Goal: Check status: Check status

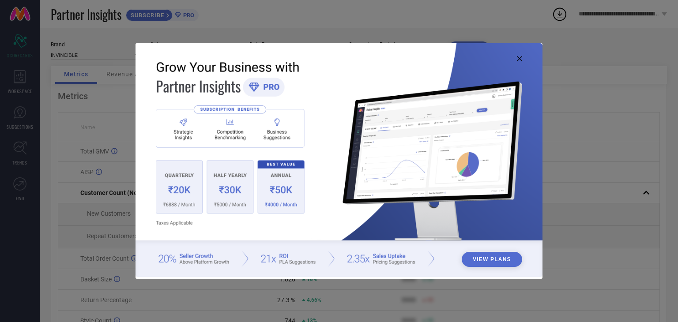
click at [520, 57] on icon at bounding box center [519, 58] width 5 height 5
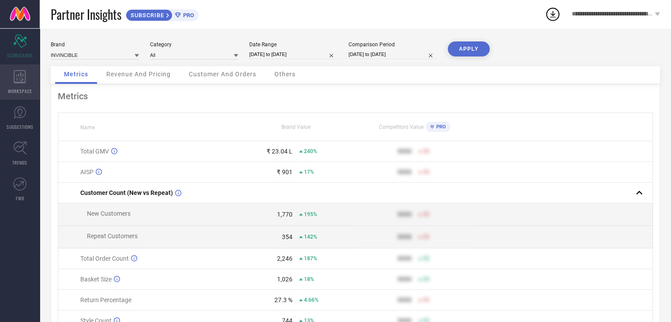
click at [25, 82] on icon at bounding box center [20, 76] width 12 height 13
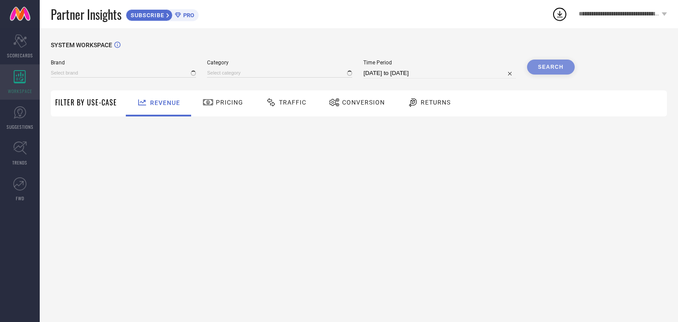
type input "INVINCIBLE"
type input "All"
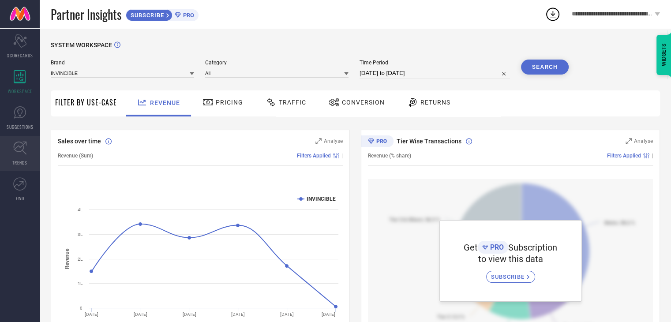
click at [26, 157] on link "TRENDS" at bounding box center [20, 153] width 40 height 35
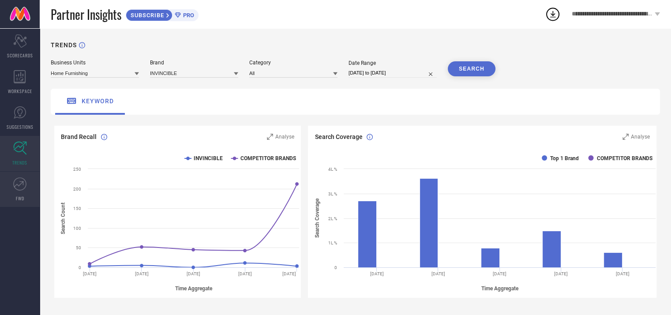
click at [21, 192] on link "FWD" at bounding box center [20, 189] width 40 height 35
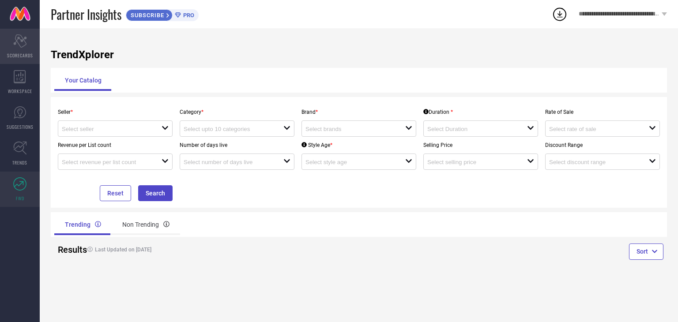
click at [22, 43] on icon "Scorecard" at bounding box center [20, 40] width 14 height 13
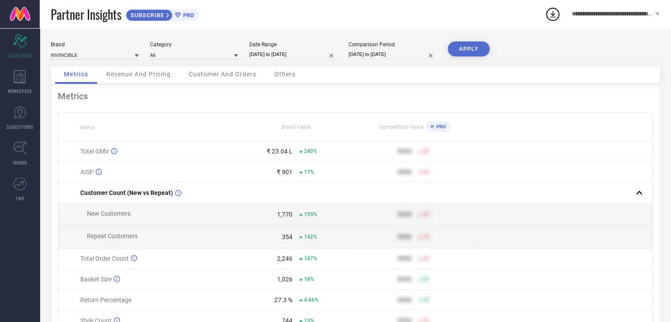
select select "1"
select select "2024"
select select "2"
select select "2024"
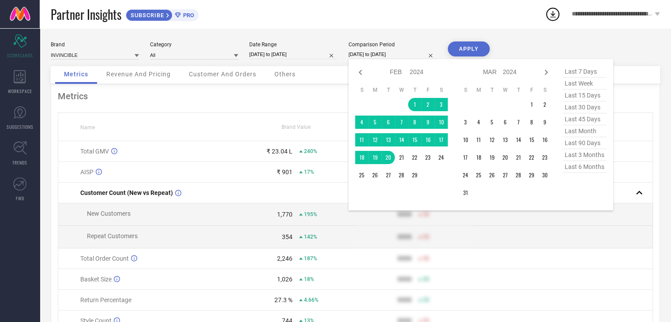
drag, startPoint x: 377, startPoint y: 54, endPoint x: 382, endPoint y: 60, distance: 7.5
click at [378, 55] on input "[DATE] to [DATE]" at bounding box center [392, 54] width 88 height 9
click at [544, 75] on icon at bounding box center [546, 72] width 11 height 11
select select "3"
select select "2024"
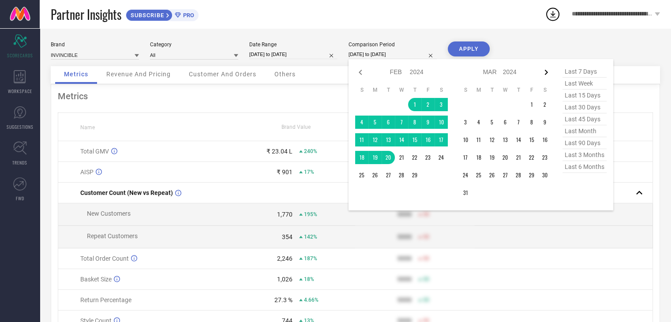
select select "4"
select select "2024"
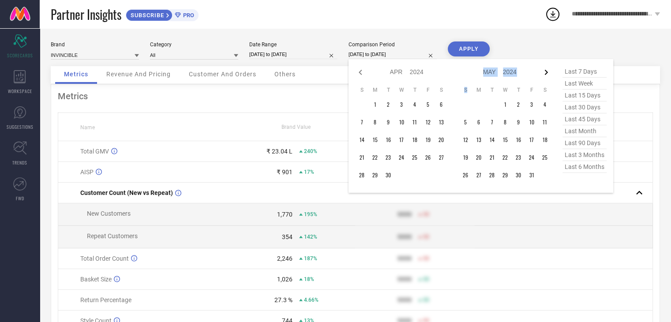
click at [546, 73] on icon at bounding box center [546, 72] width 3 height 5
select select "4"
select select "2024"
select select "5"
select select "2024"
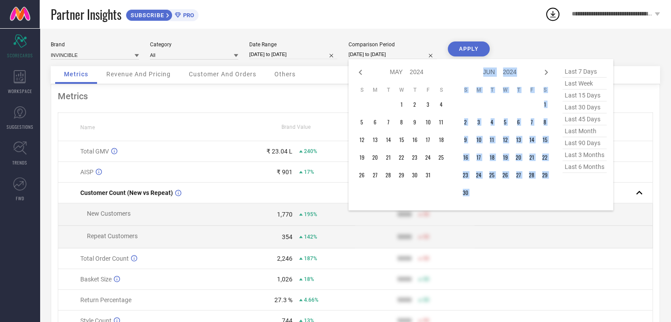
click at [546, 73] on icon at bounding box center [546, 72] width 3 height 5
select select "5"
select select "2024"
select select "6"
select select "2024"
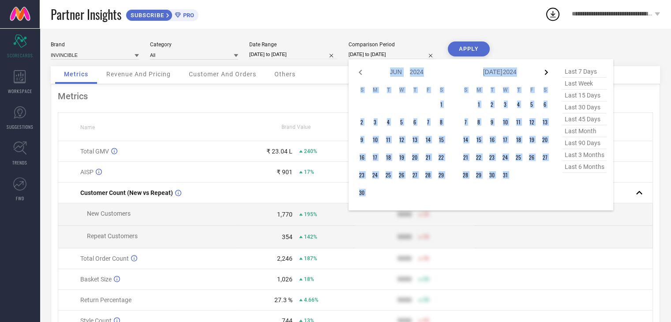
click at [547, 71] on icon at bounding box center [546, 72] width 3 height 5
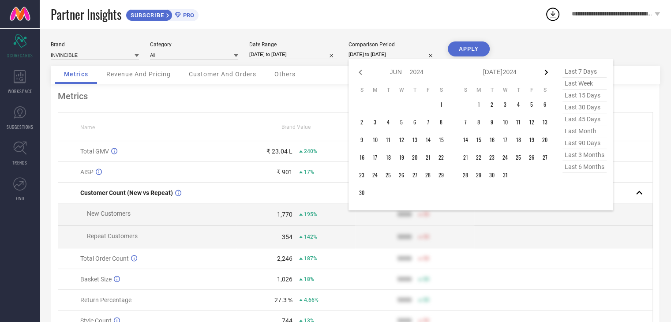
select select "6"
select select "2024"
select select "7"
select select "2024"
click at [547, 71] on icon at bounding box center [546, 72] width 3 height 5
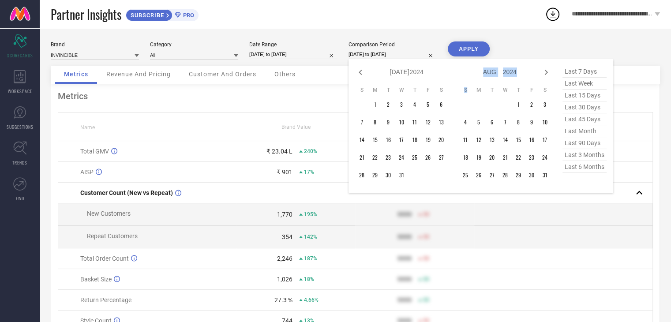
select select "7"
select select "2024"
select select "8"
select select "2024"
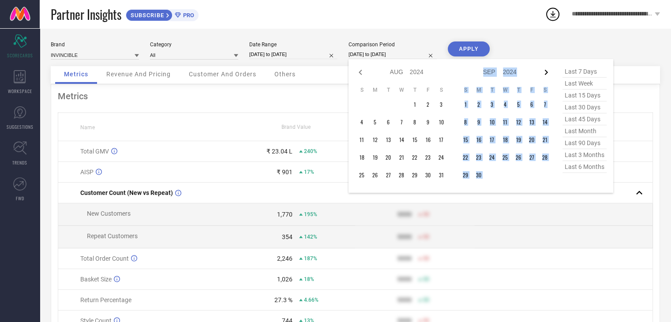
click at [547, 71] on icon at bounding box center [546, 72] width 11 height 11
select select "8"
select select "2024"
select select "9"
select select "2024"
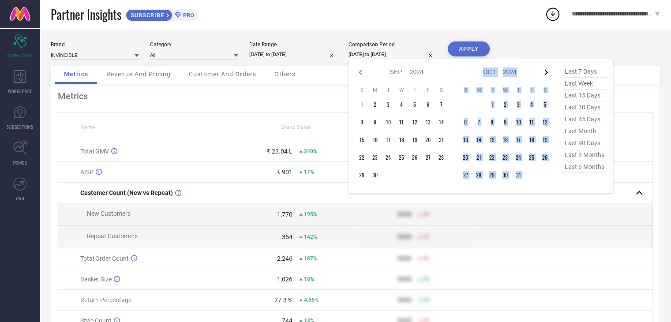
click at [547, 71] on icon at bounding box center [546, 72] width 11 height 11
select select "9"
select select "2024"
select select "10"
select select "2024"
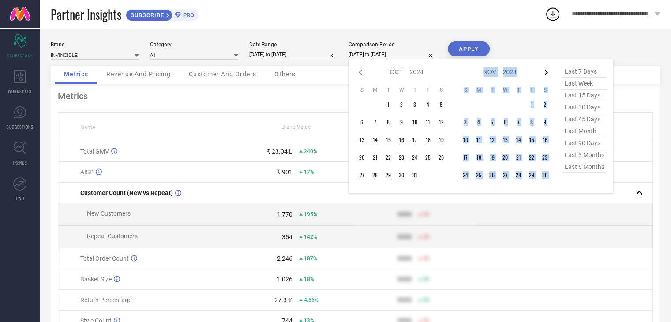
click at [548, 71] on icon at bounding box center [546, 72] width 11 height 11
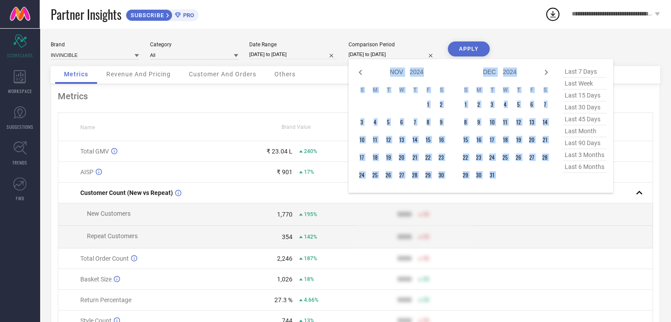
click at [548, 71] on icon at bounding box center [546, 72] width 11 height 11
select select "11"
select select "2024"
select select "2025"
click at [548, 71] on icon at bounding box center [546, 72] width 11 height 11
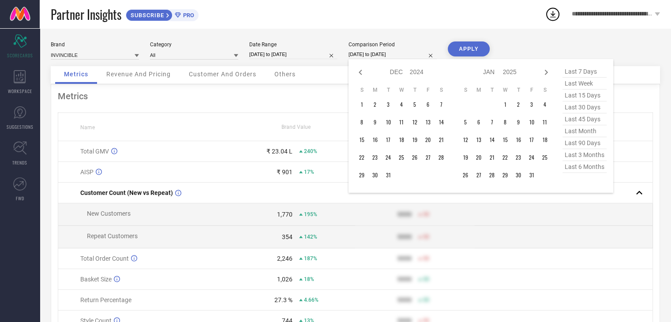
select select "2025"
select select "1"
select select "2025"
click at [549, 71] on icon at bounding box center [546, 72] width 11 height 11
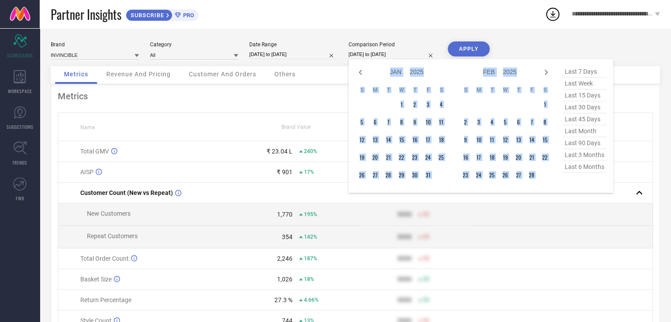
select select "1"
select select "2025"
select select "2"
select select "2025"
click at [549, 70] on icon at bounding box center [546, 72] width 11 height 11
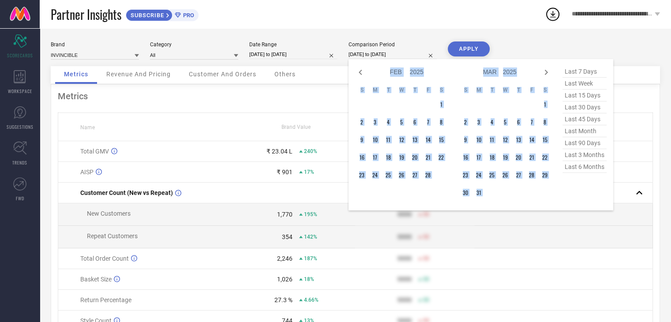
select select "2"
select select "2025"
select select "3"
select select "2025"
click at [549, 69] on icon at bounding box center [546, 72] width 11 height 11
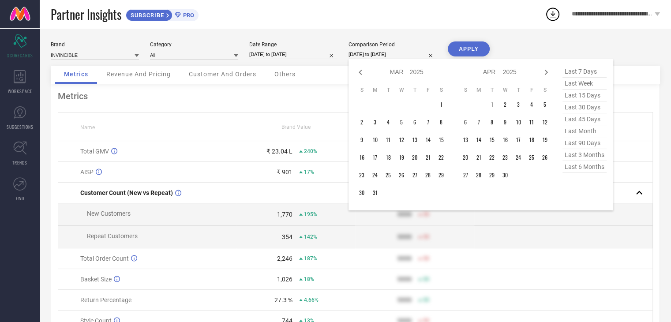
select select "4"
select select "2025"
select select "5"
select select "2025"
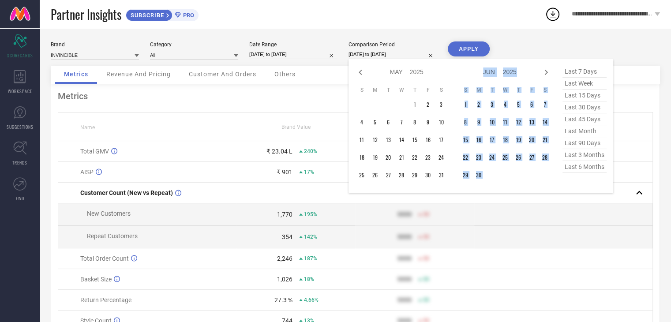
click at [549, 69] on icon at bounding box center [546, 72] width 11 height 11
select select "5"
select select "2025"
select select "6"
select select "2025"
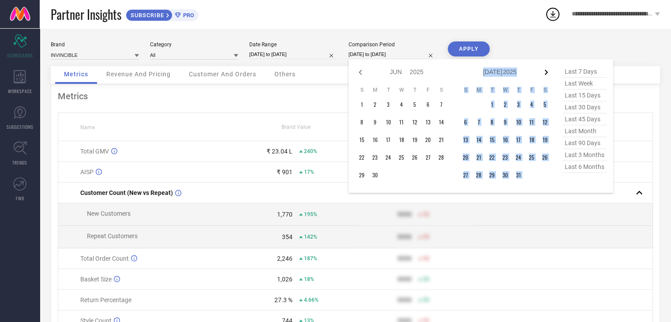
click at [550, 69] on icon at bounding box center [546, 72] width 11 height 11
select select "6"
select select "2025"
select select "7"
select select "2025"
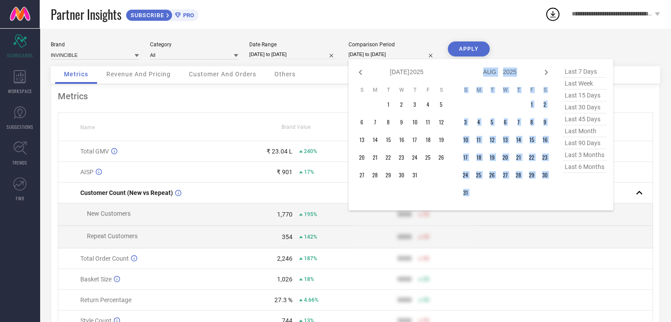
click at [550, 69] on icon at bounding box center [546, 72] width 11 height 11
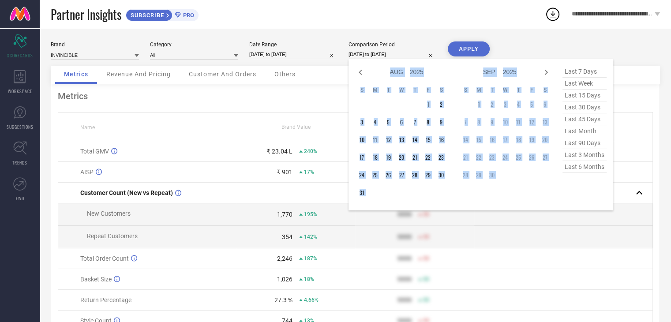
click at [550, 69] on icon at bounding box center [546, 72] width 11 height 11
select select "9"
select select "2025"
select select "10"
select select "2025"
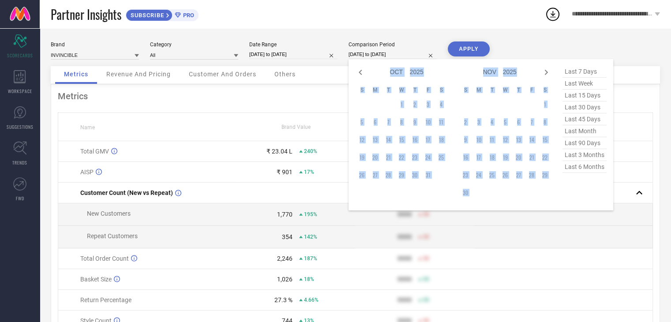
click at [550, 69] on icon at bounding box center [546, 72] width 11 height 11
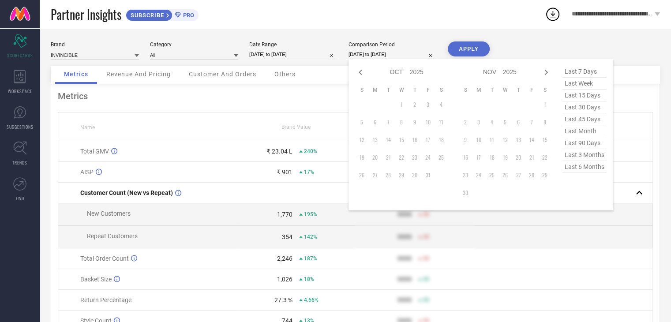
select select "10"
select select "2025"
select select "11"
select select "2025"
click at [359, 71] on icon at bounding box center [360, 72] width 11 height 11
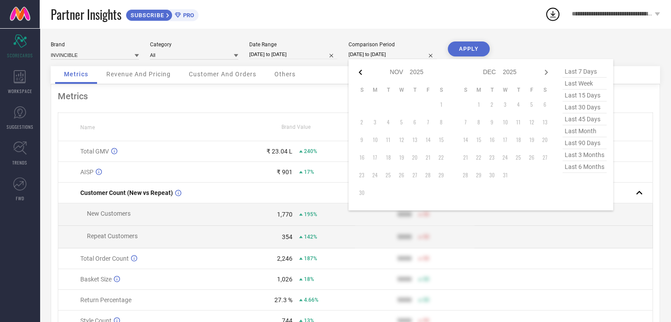
select select "9"
select select "2025"
select select "10"
select select "2025"
click at [359, 71] on icon at bounding box center [360, 72] width 11 height 11
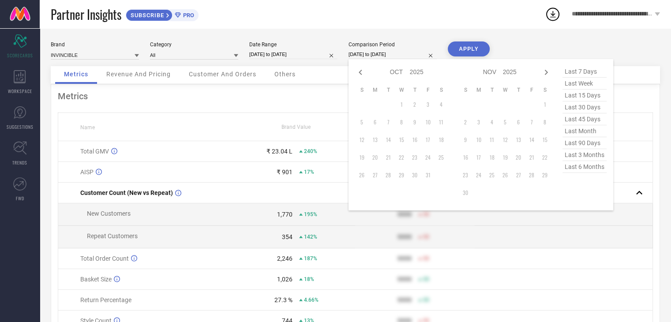
select select "8"
select select "2025"
select select "9"
select select "2025"
click at [360, 71] on icon at bounding box center [360, 72] width 3 height 5
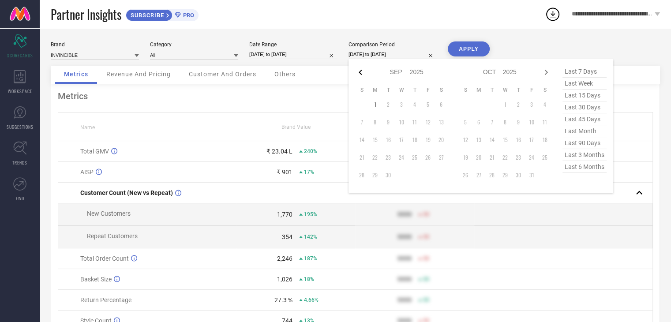
select select "7"
select select "2025"
select select "8"
select select "2025"
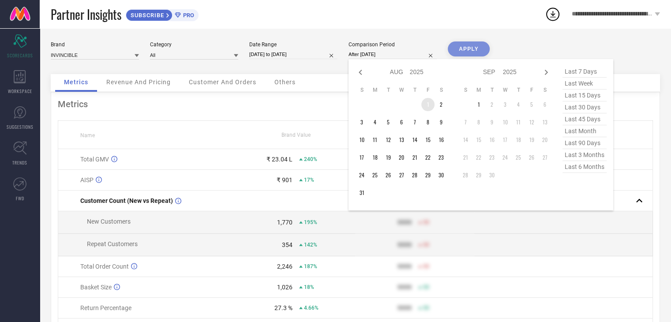
click at [425, 101] on td "1" at bounding box center [427, 104] width 13 height 13
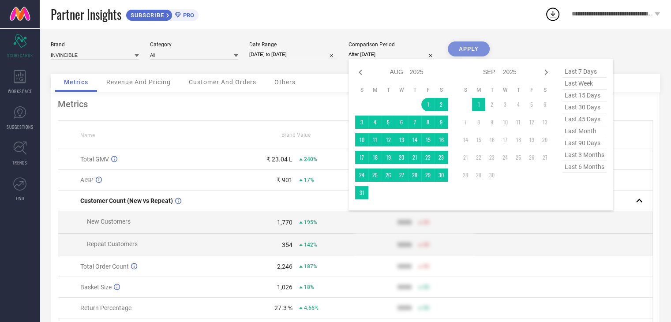
type input "[DATE] to [DATE]"
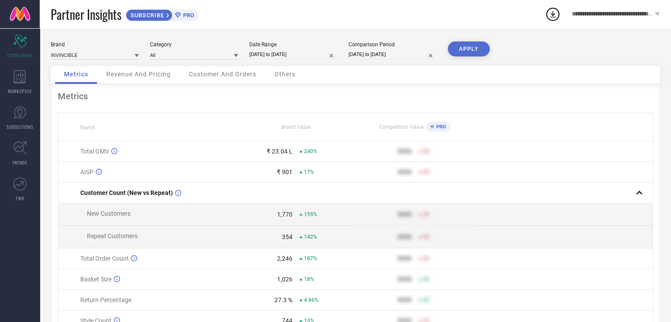
click at [477, 56] on button "APPLY" at bounding box center [469, 48] width 42 height 15
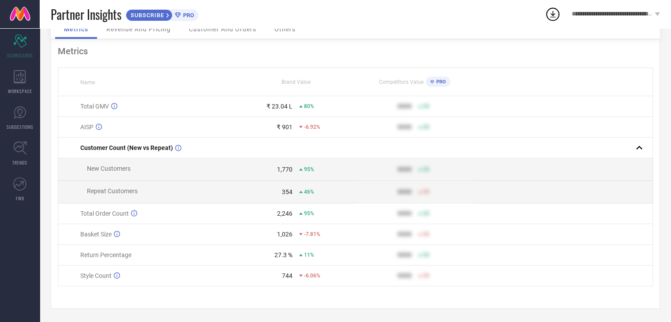
scroll to position [49, 0]
click at [302, 190] on icon at bounding box center [301, 192] width 4 height 4
